Goal: Transaction & Acquisition: Purchase product/service

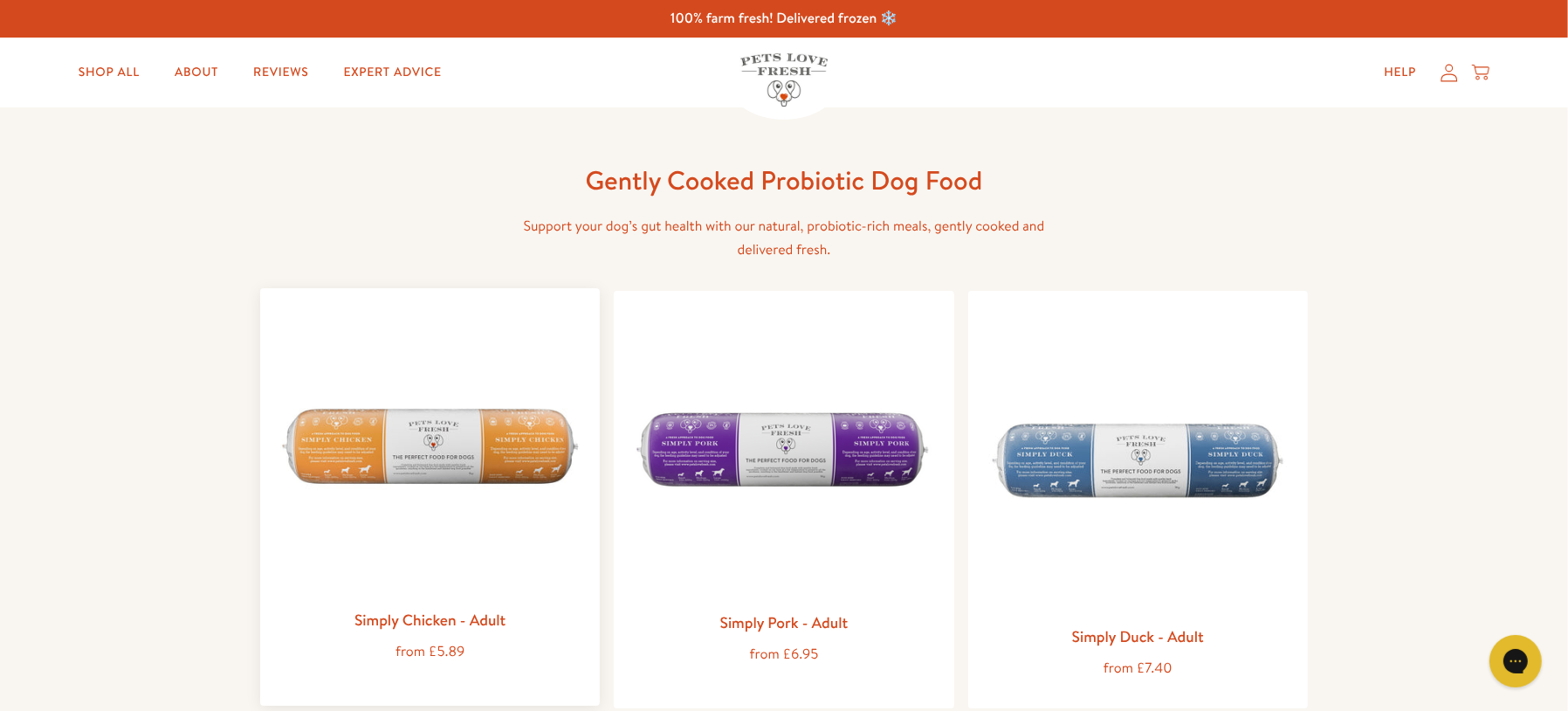
click at [478, 417] on img at bounding box center [431, 451] width 312 height 298
click at [131, 71] on link "Shop All" at bounding box center [109, 72] width 89 height 35
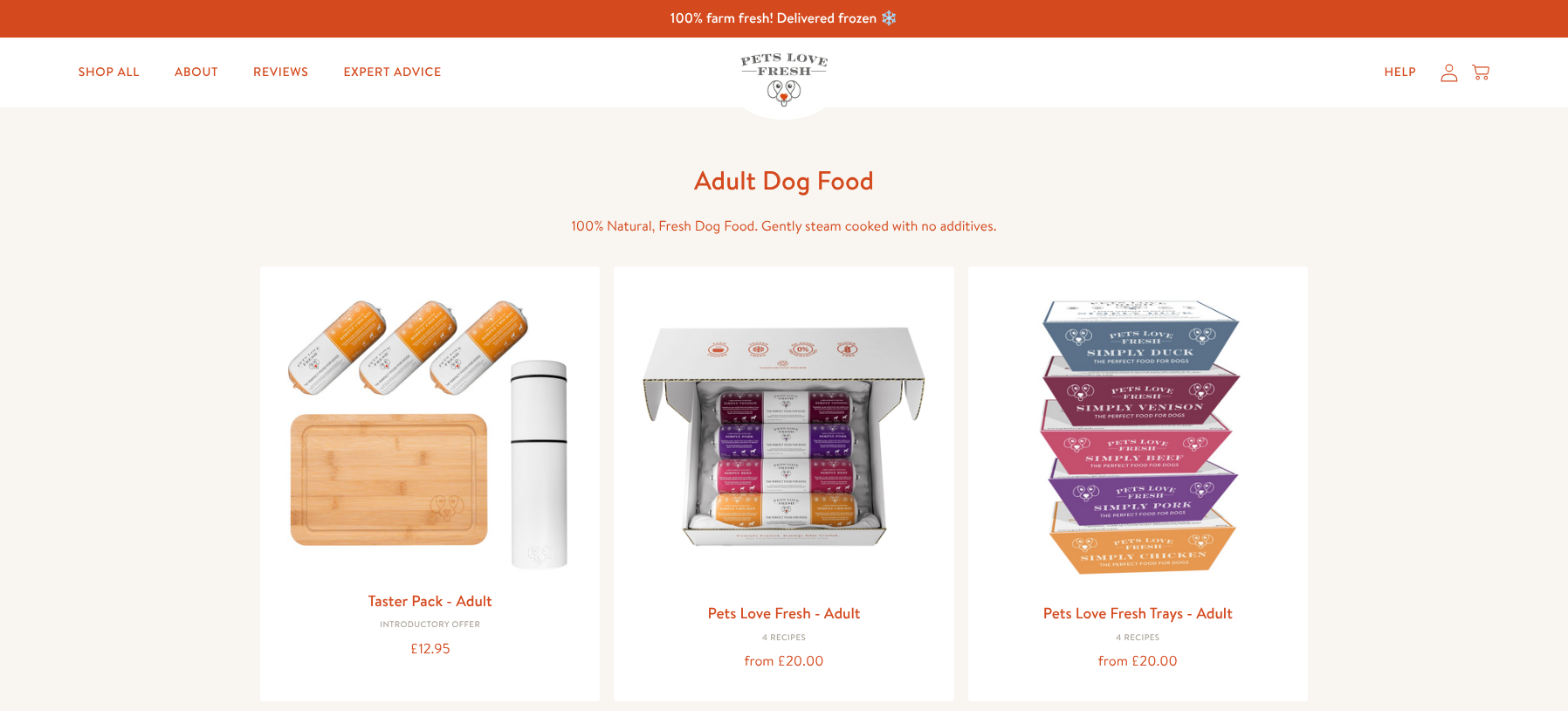
click at [798, 410] on img at bounding box center [784, 436] width 312 height 312
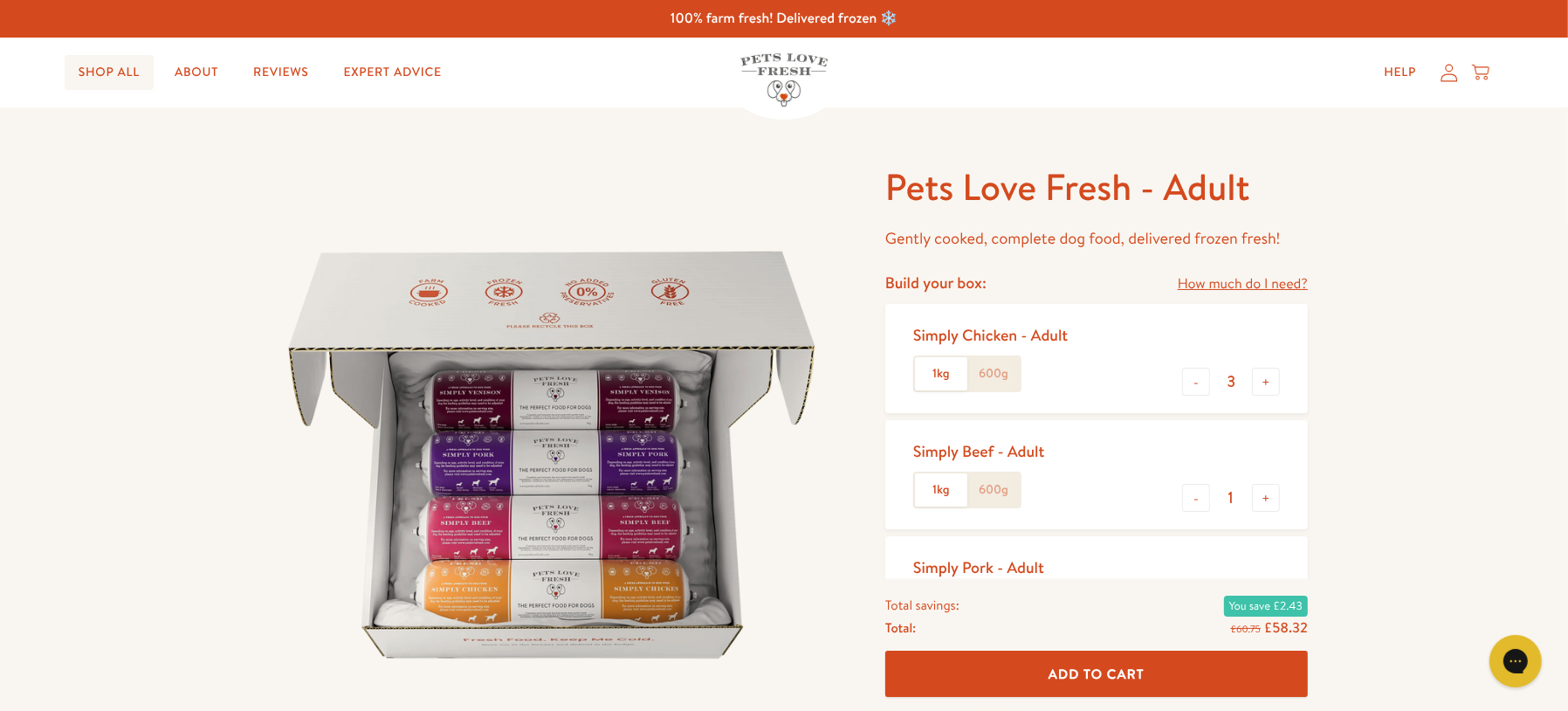
click at [130, 64] on link "Shop All" at bounding box center [109, 72] width 89 height 35
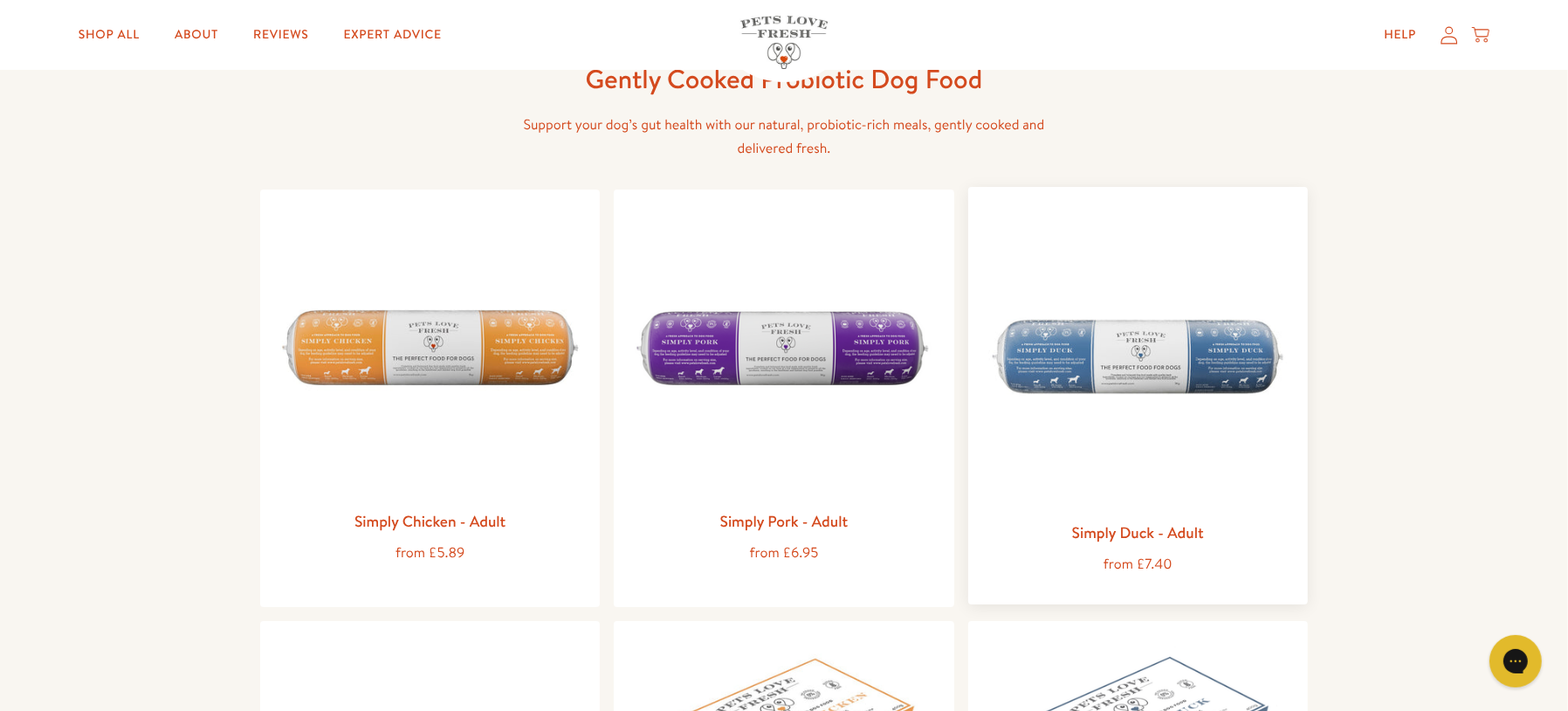
scroll to position [99, 0]
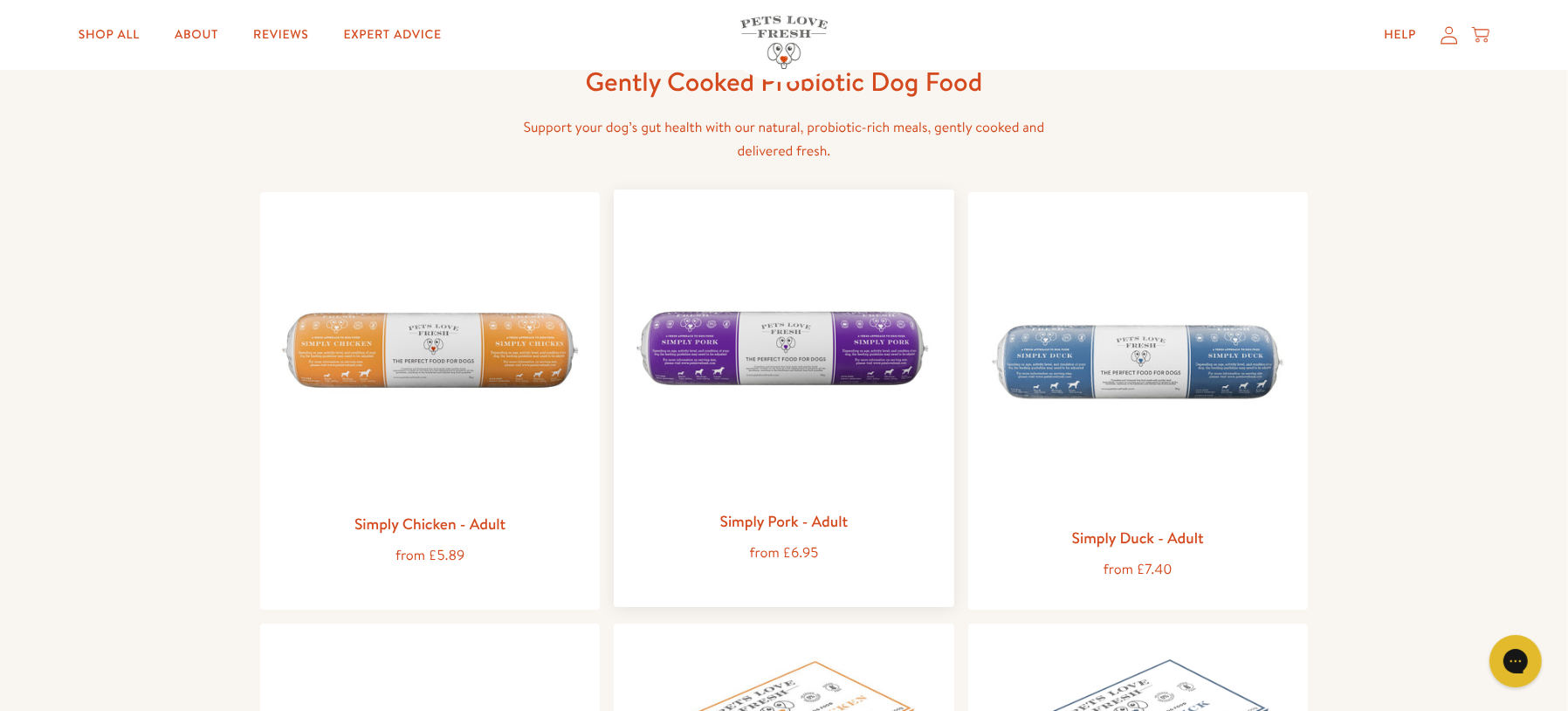
click at [826, 353] on img at bounding box center [784, 352] width 312 height 298
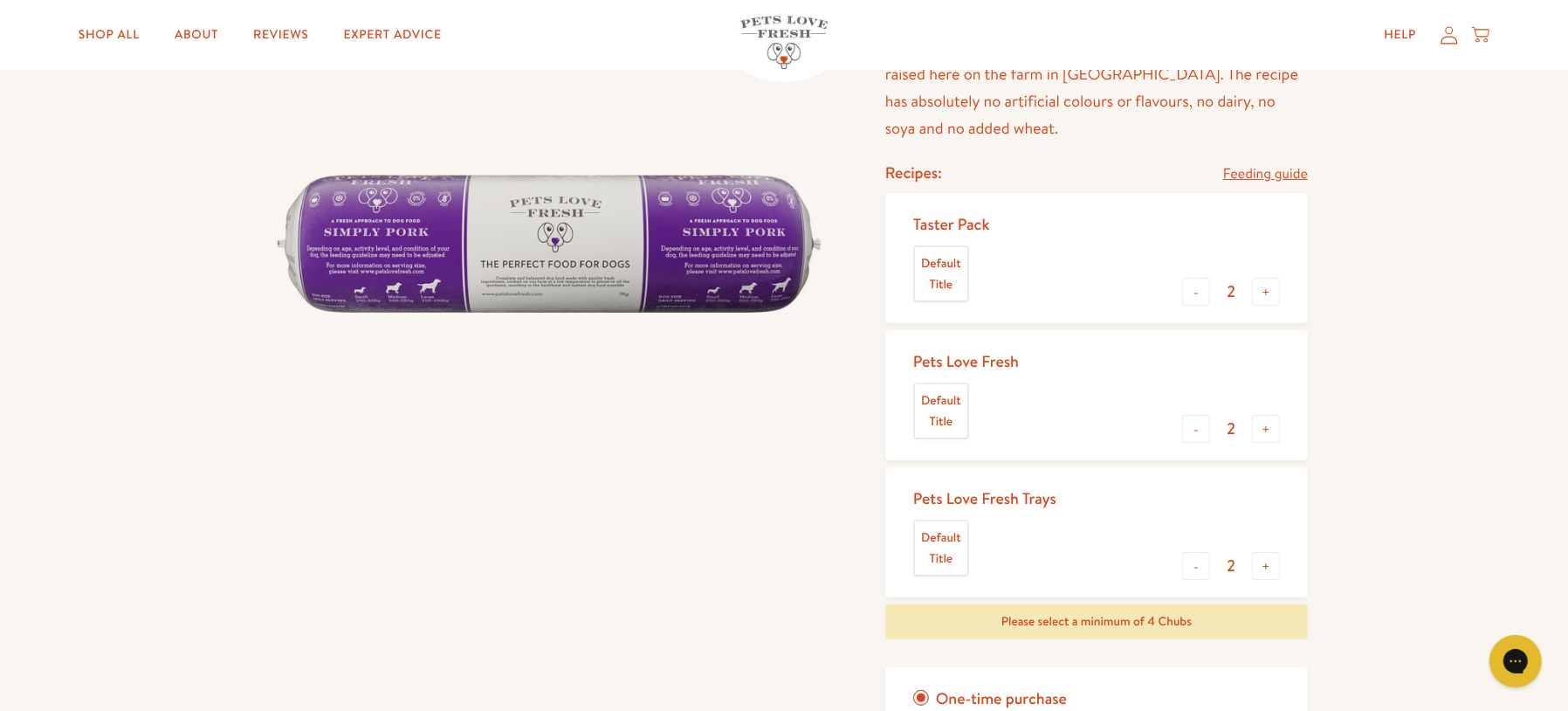
click at [946, 269] on label "Default Title" at bounding box center [940, 274] width 52 height 54
click at [0, 0] on input "Default Title" at bounding box center [0, 0] width 0 height 0
click at [938, 210] on div "Taster Pack Default Title" at bounding box center [959, 258] width 91 height 102
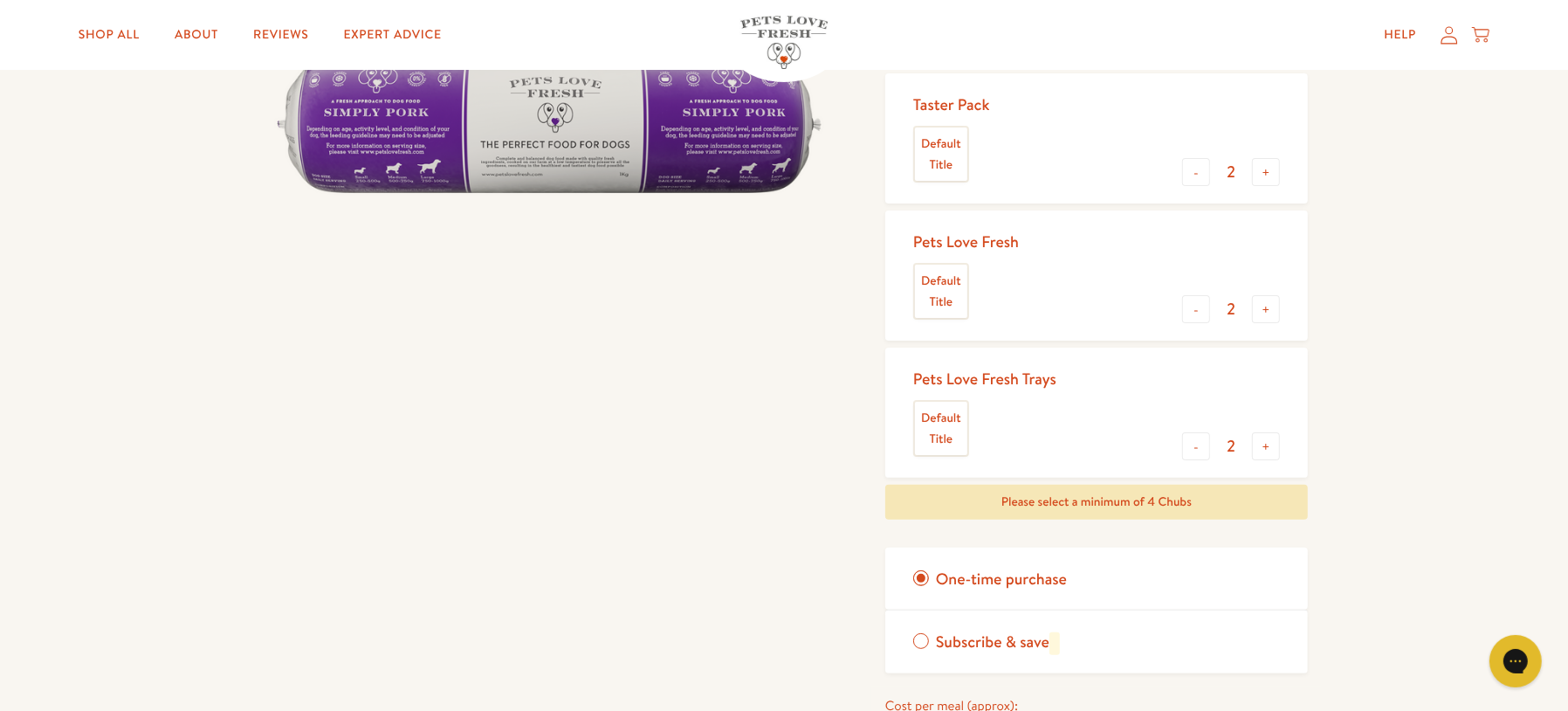
scroll to position [246, 0]
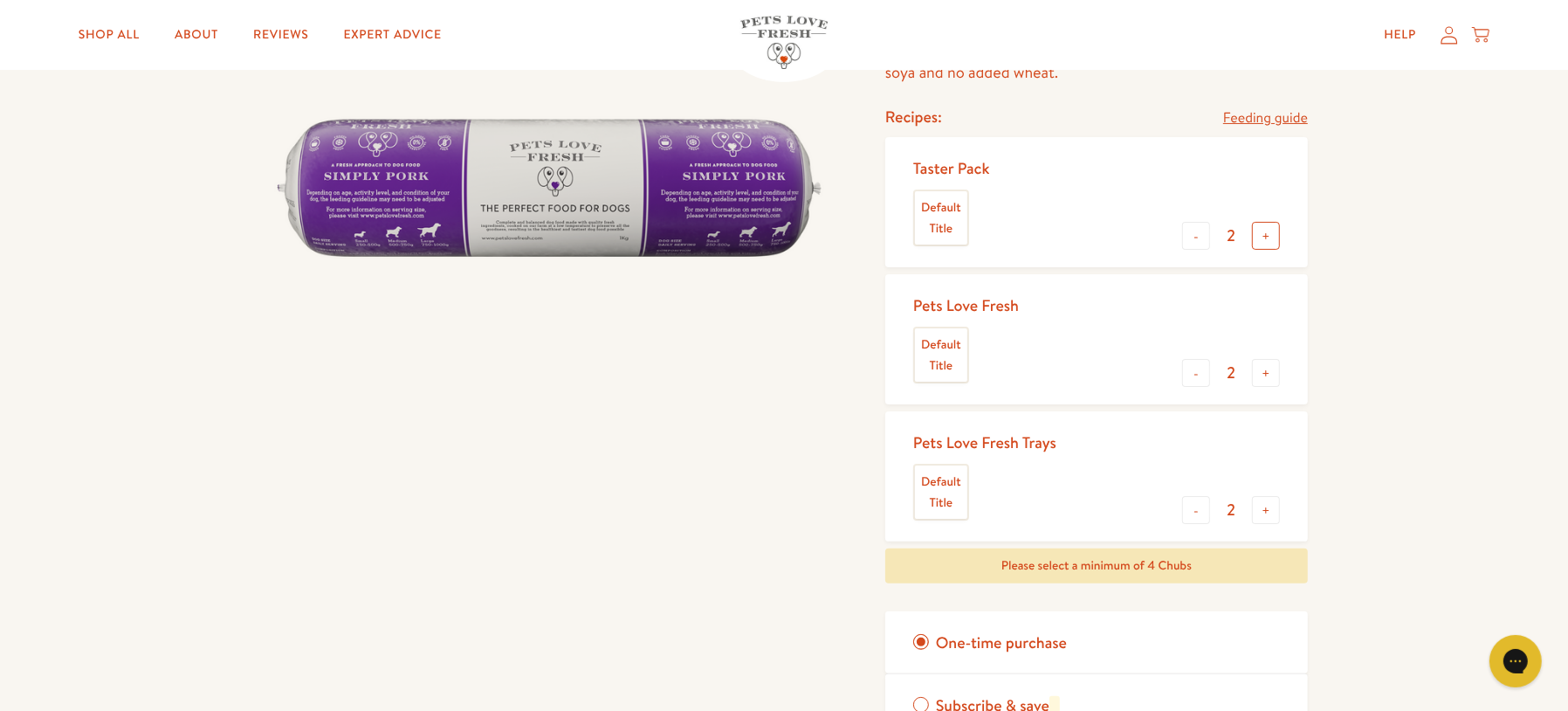
click at [1255, 230] on button "+" at bounding box center [1266, 235] width 28 height 28
type input "3"
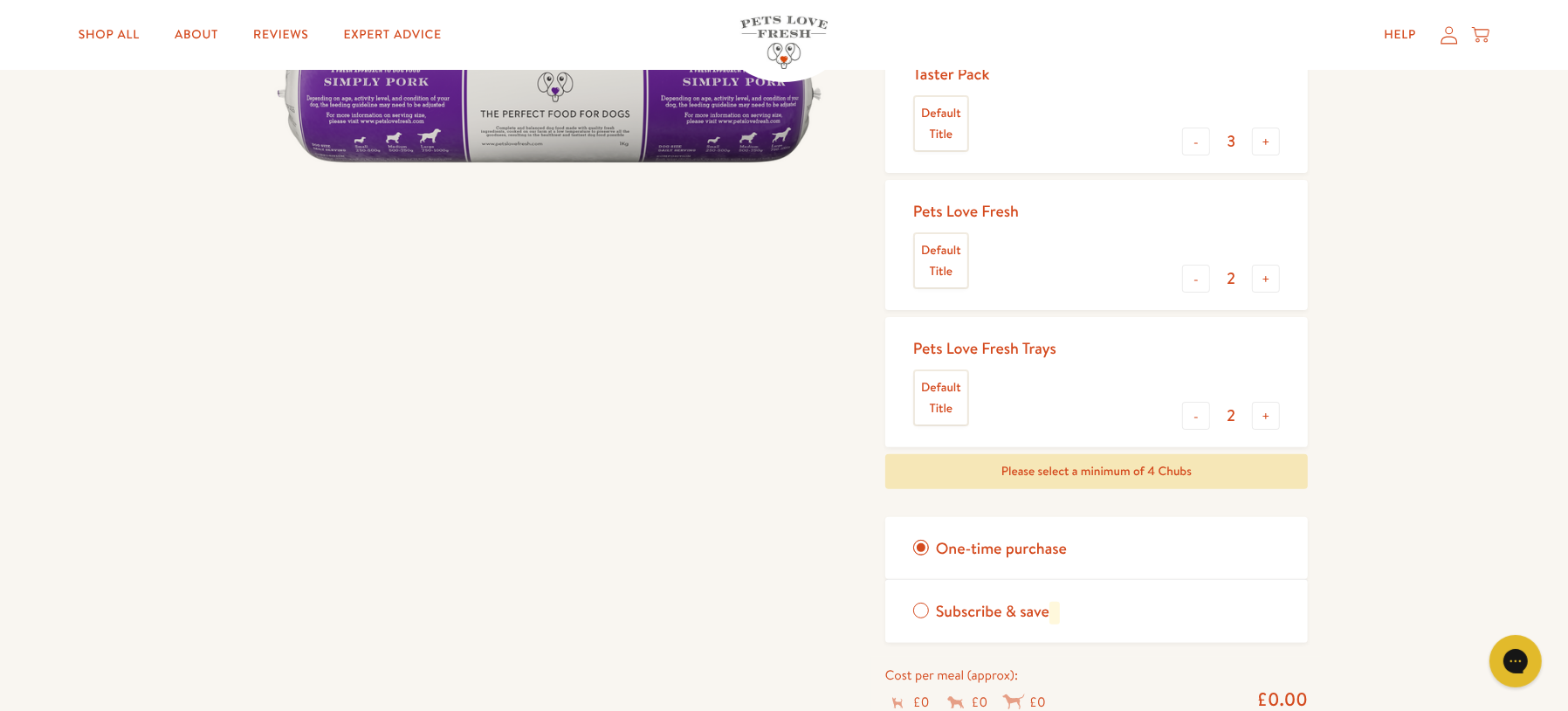
scroll to position [343, 0]
click at [951, 426] on div "Pets Love Fresh Trays Default Title" at bounding box center [992, 380] width 157 height 102
click at [918, 601] on label "Subscribe & save" at bounding box center [1096, 609] width 422 height 62
click at [0, 0] on input "Subscribe & save" at bounding box center [0, 0] width 0 height 0
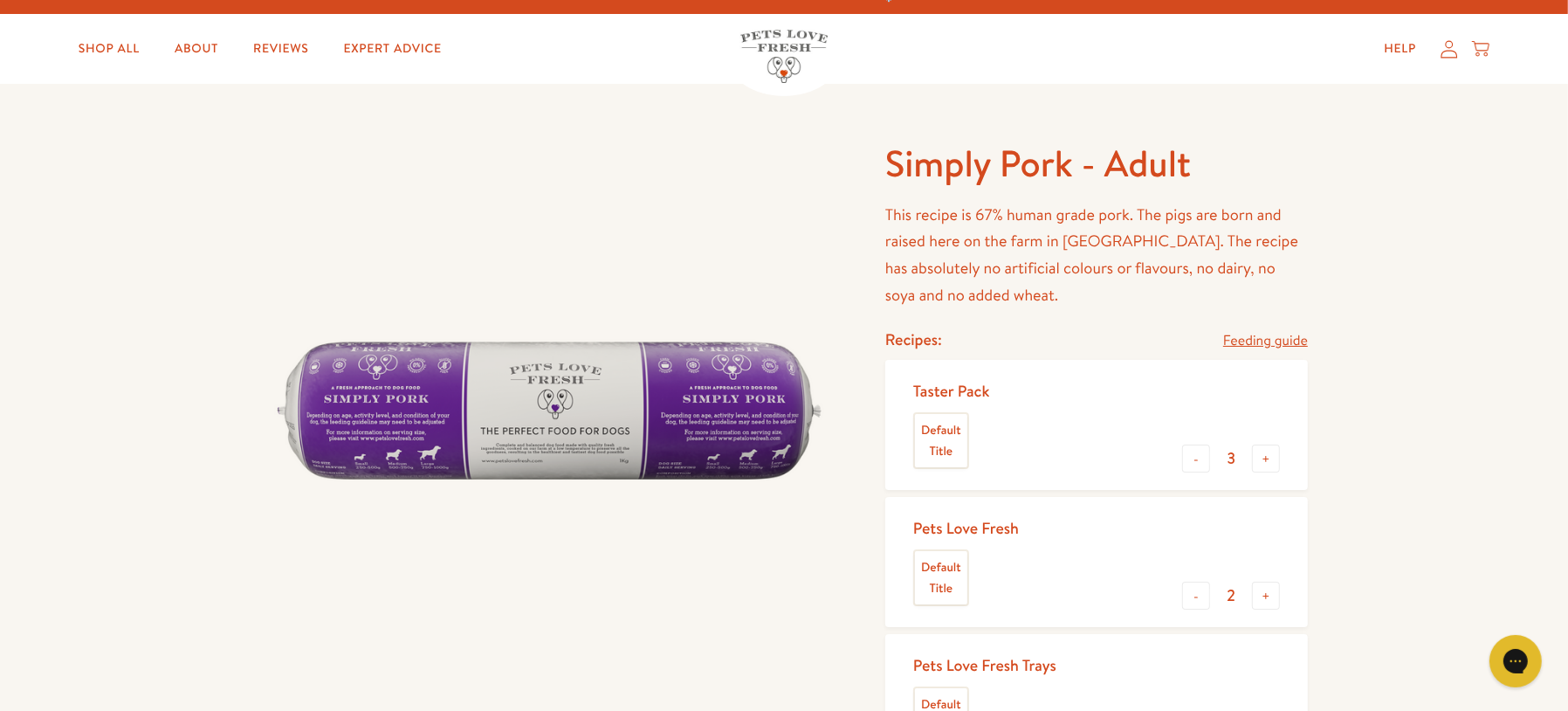
scroll to position [0, 0]
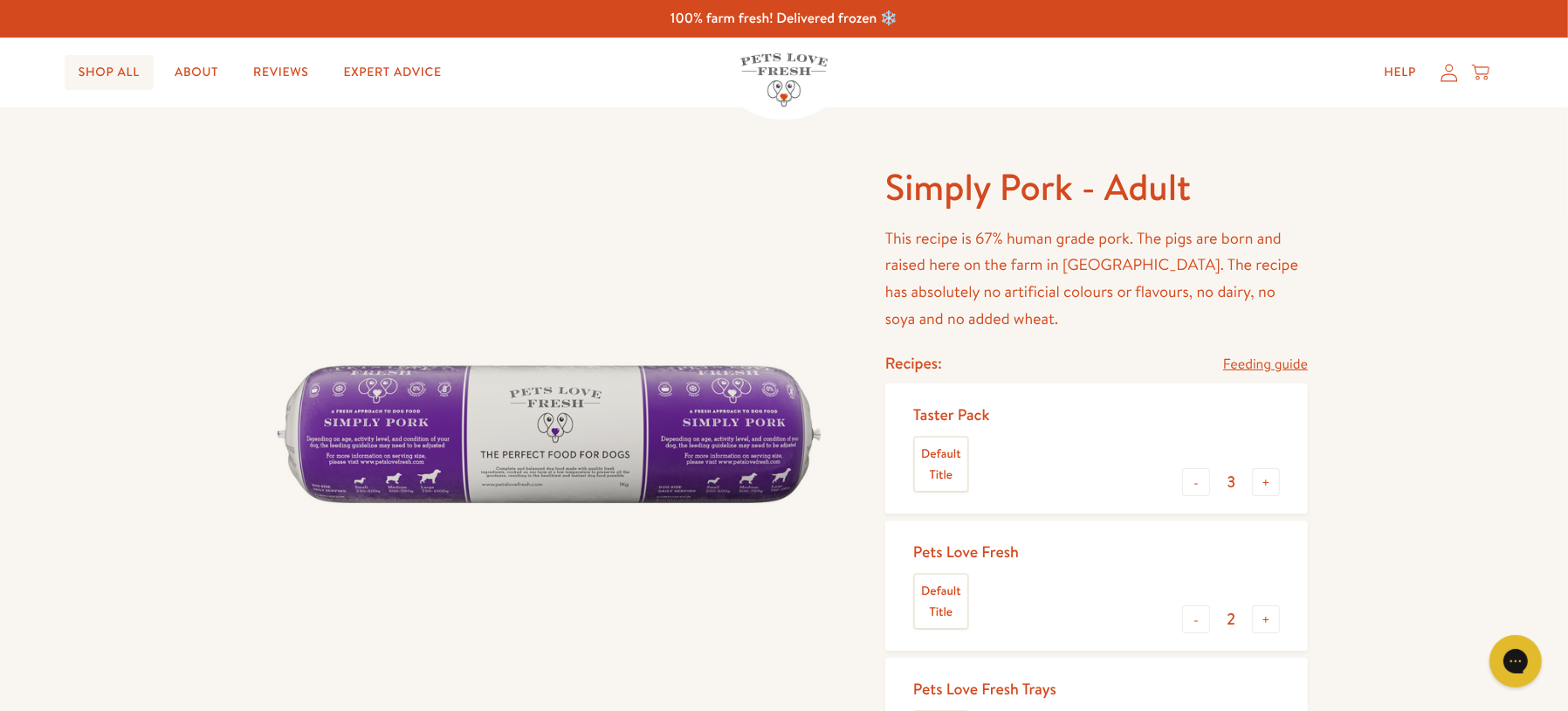
click at [105, 81] on link "Shop All" at bounding box center [109, 72] width 89 height 35
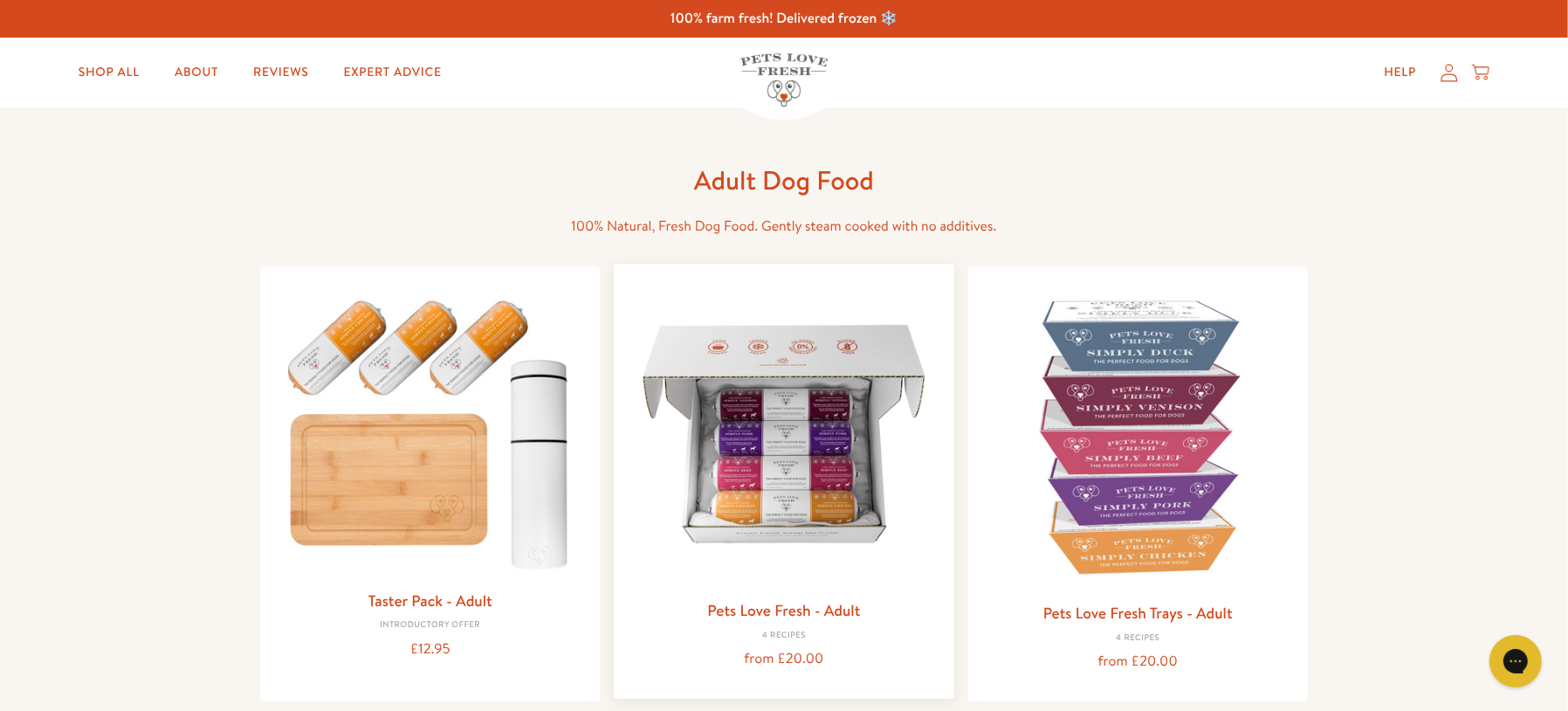
click at [715, 427] on img at bounding box center [784, 434] width 312 height 312
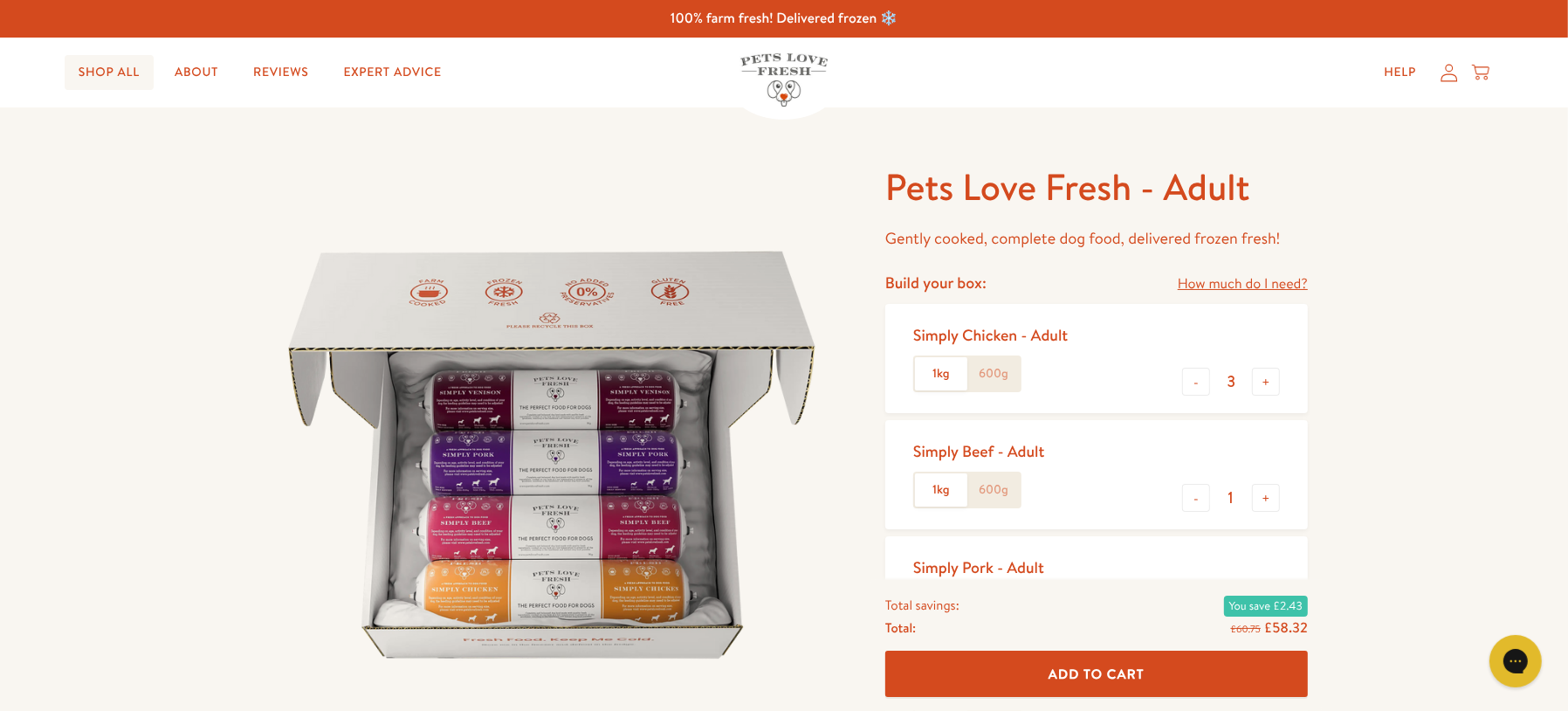
click at [112, 83] on link "Shop All" at bounding box center [109, 72] width 89 height 35
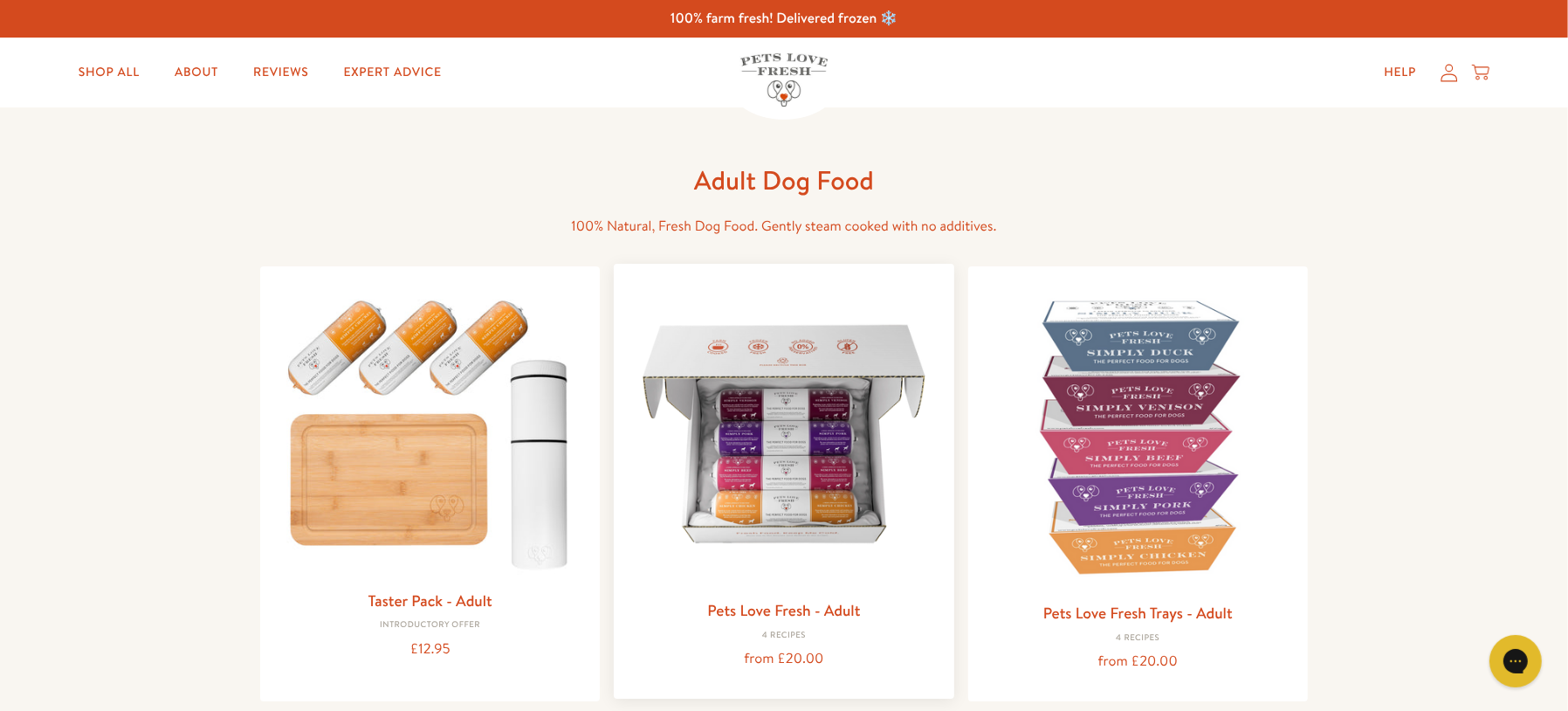
click at [796, 409] on img at bounding box center [784, 434] width 312 height 312
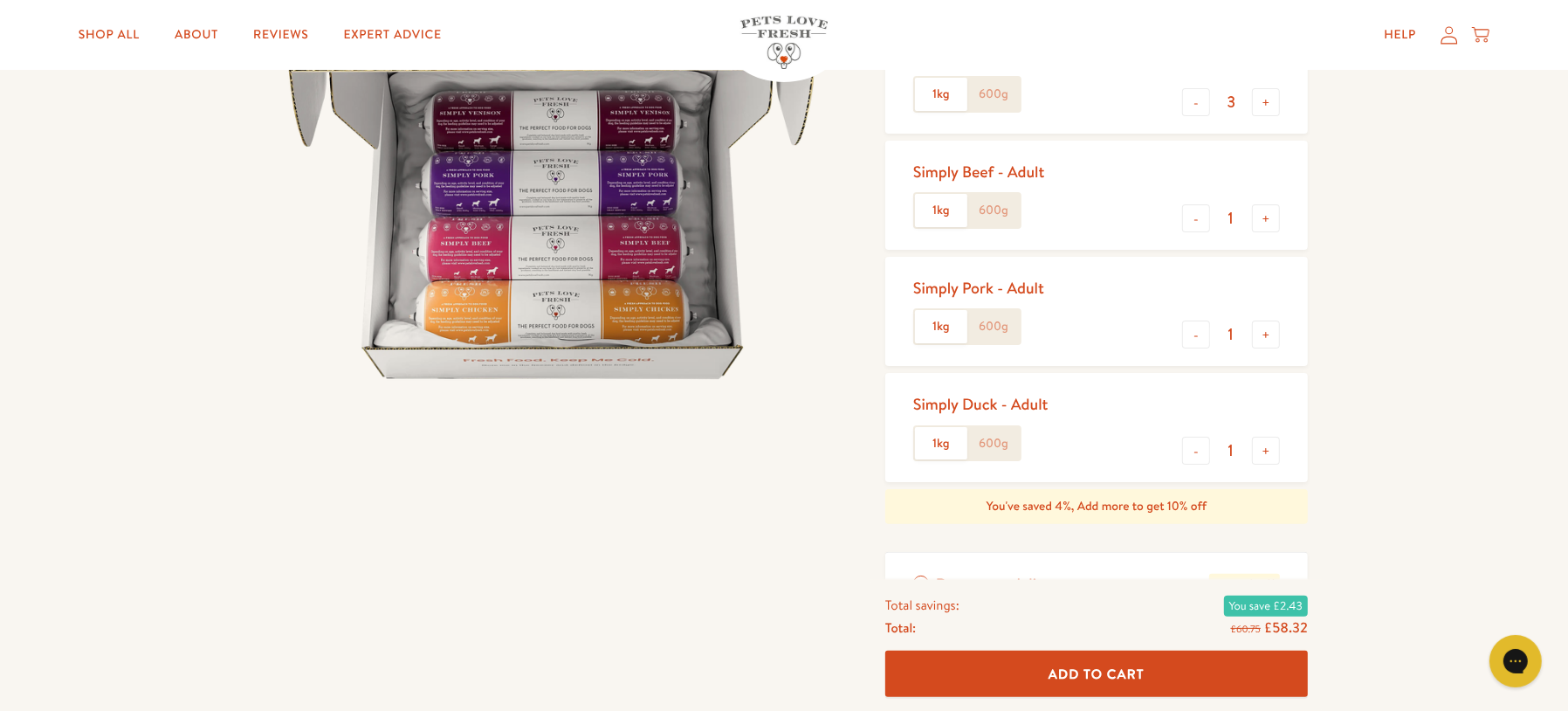
scroll to position [276, 0]
